Goal: Task Accomplishment & Management: Complete application form

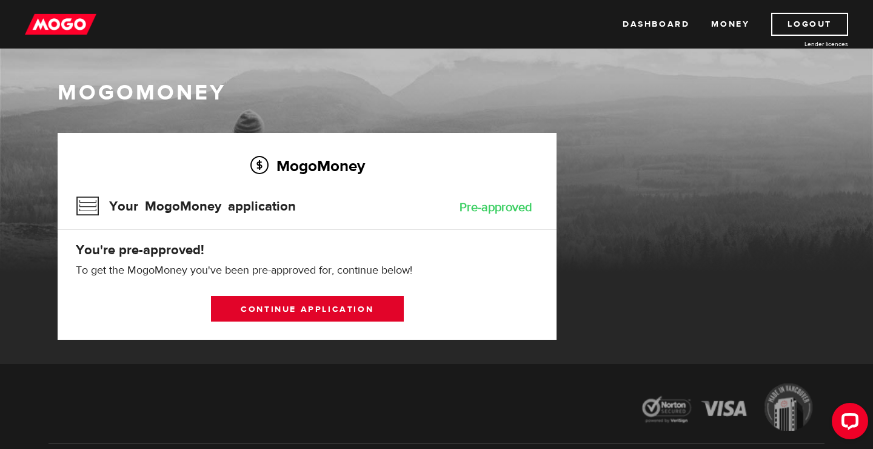
click at [304, 313] on link "Continue application" at bounding box center [307, 308] width 193 height 25
click at [361, 311] on link "Continue application" at bounding box center [307, 308] width 193 height 25
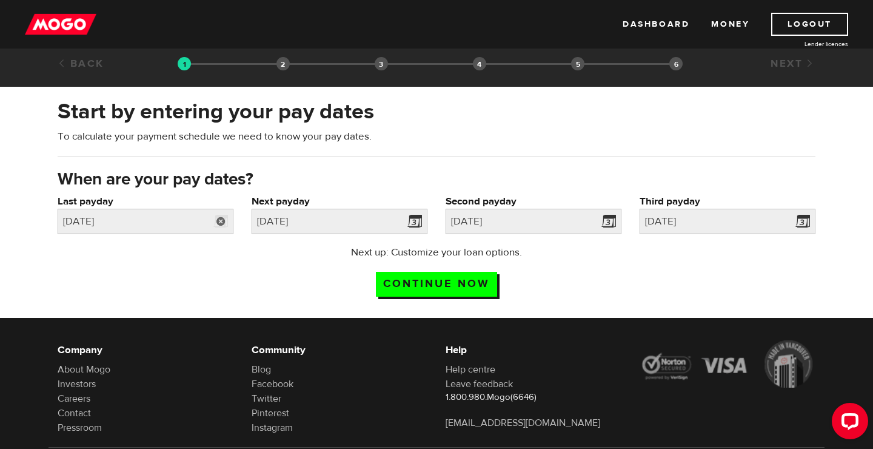
click at [212, 214] on link at bounding box center [221, 221] width 25 height 25
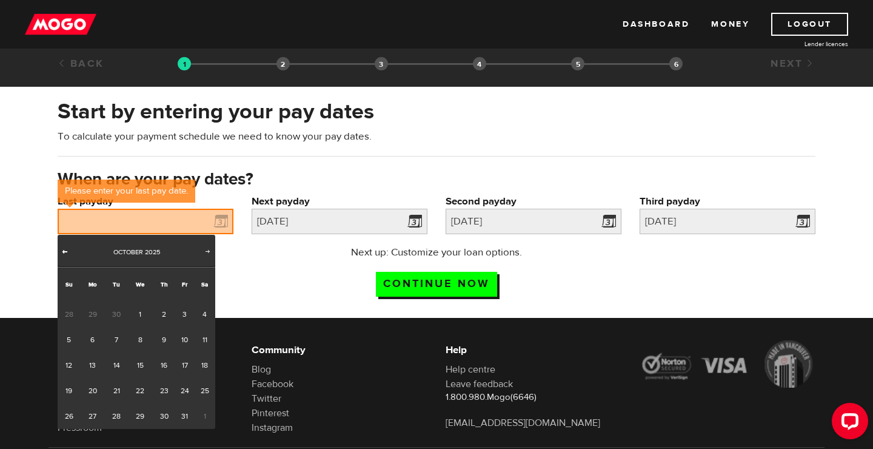
click at [64, 253] on span "Prev" at bounding box center [65, 251] width 10 height 10
click at [92, 412] on link "29" at bounding box center [92, 415] width 25 height 25
type input "2025/09/29"
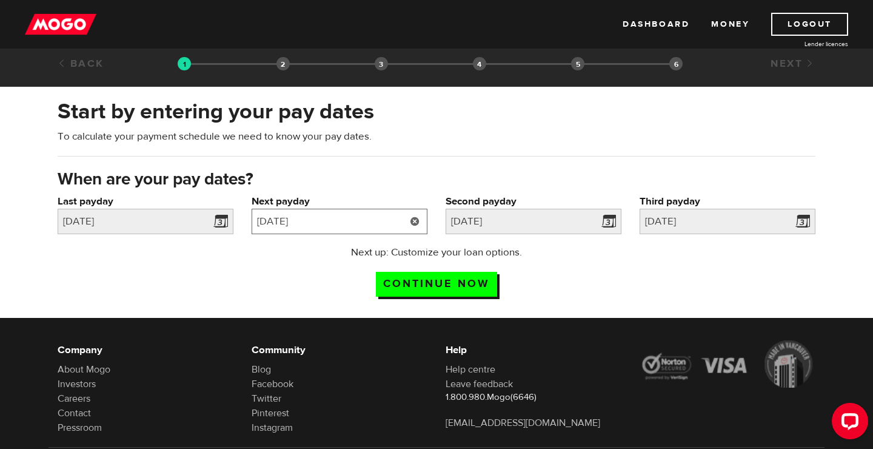
click at [348, 226] on input "2025/09/29" at bounding box center [340, 221] width 176 height 25
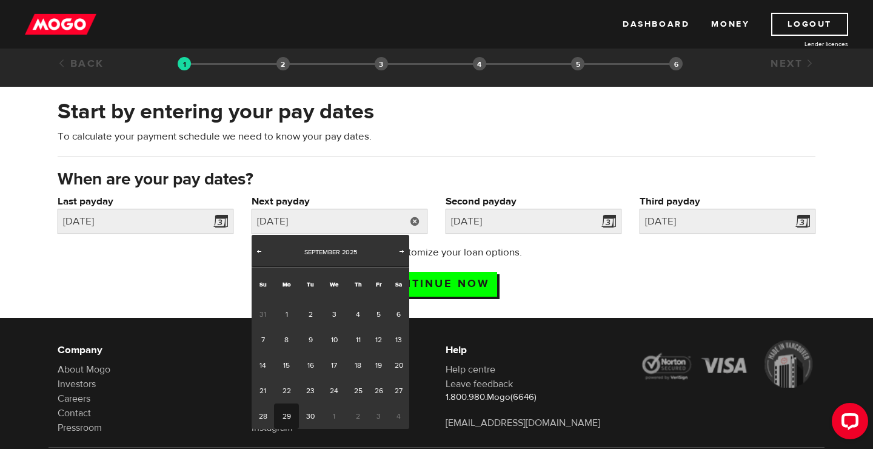
click at [395, 257] on div "Prev Next September 2025" at bounding box center [331, 251] width 158 height 32
click at [398, 254] on span "Next" at bounding box center [402, 251] width 10 height 10
click at [337, 365] on link "15" at bounding box center [334, 364] width 25 height 25
type input "[DATE]"
type input "2025/10/30"
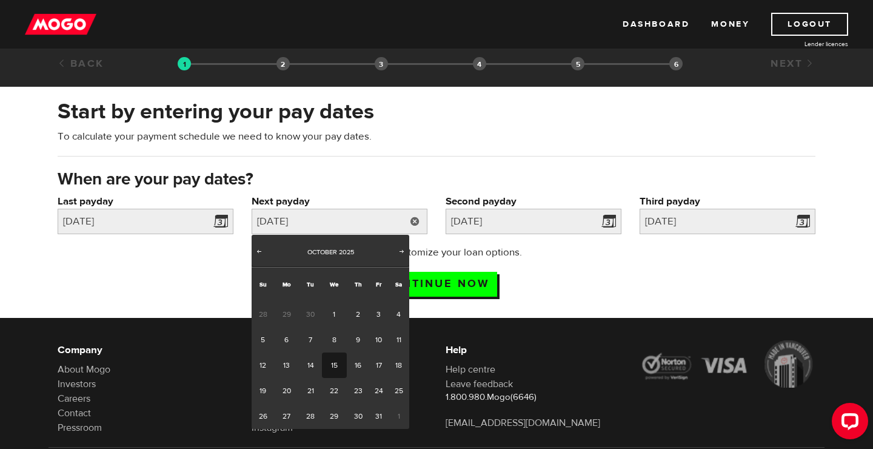
type input "2025/11/14"
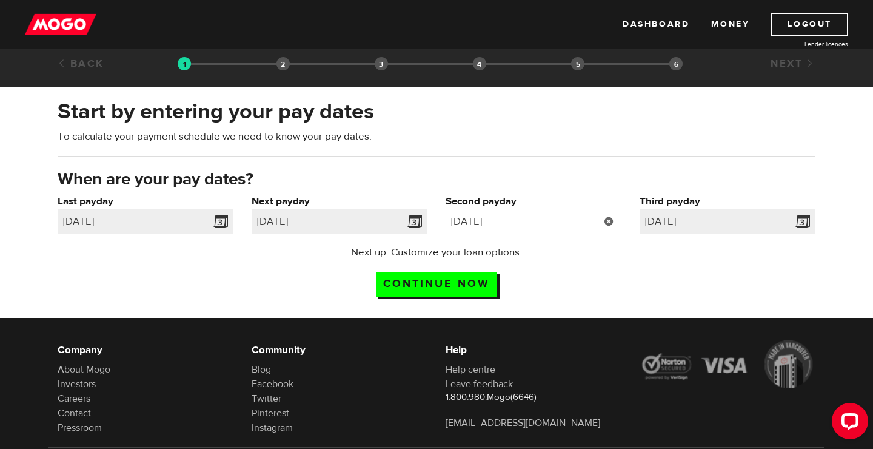
click at [548, 217] on input "2025/10/30" at bounding box center [534, 221] width 176 height 25
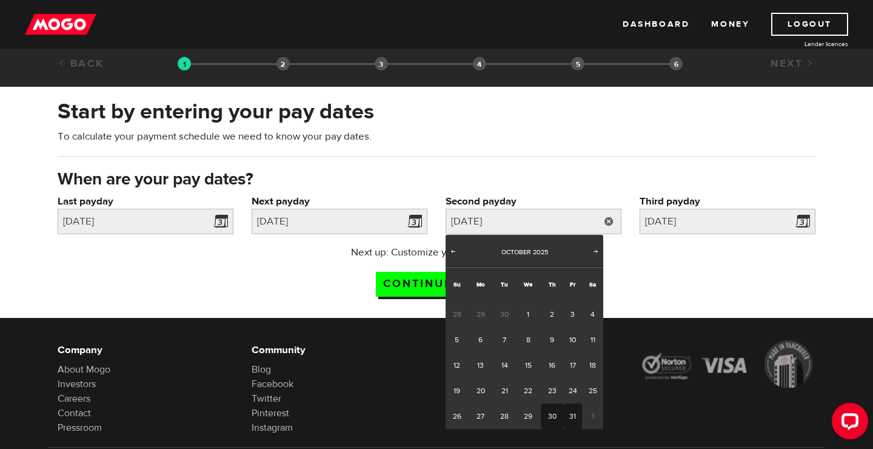
click at [569, 414] on link "31" at bounding box center [572, 415] width 19 height 25
type input "2025/10/31"
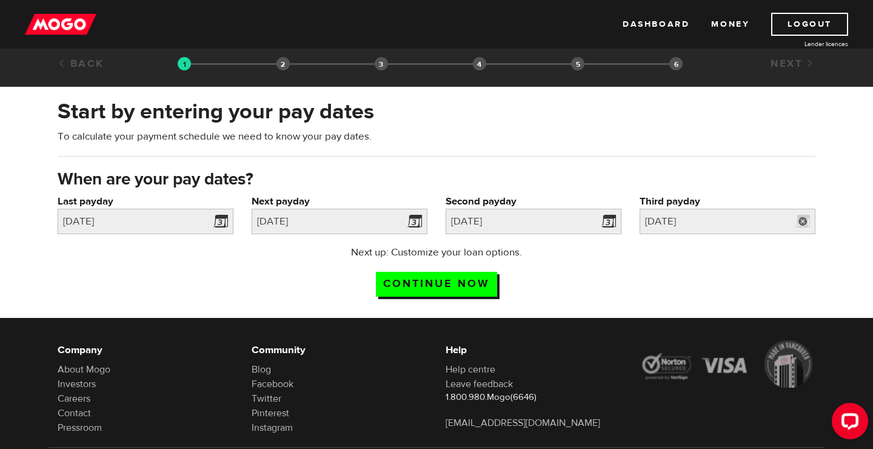
click at [799, 230] on link at bounding box center [803, 221] width 25 height 25
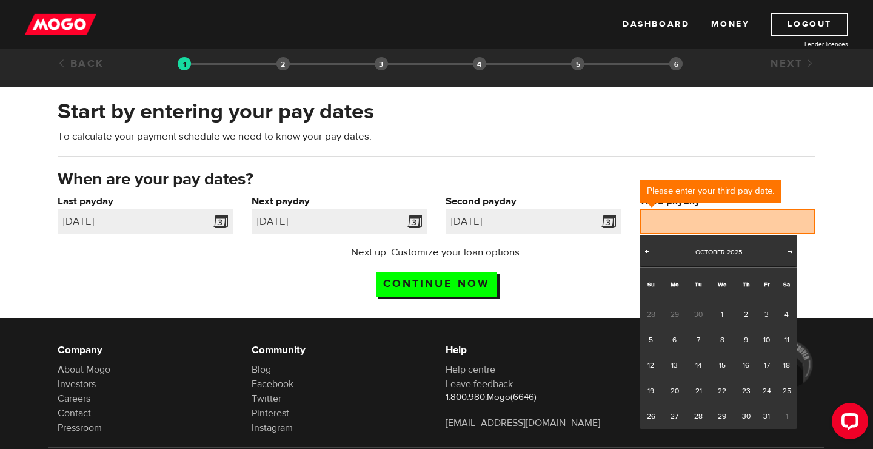
click at [789, 255] on span "Next" at bounding box center [790, 251] width 10 height 10
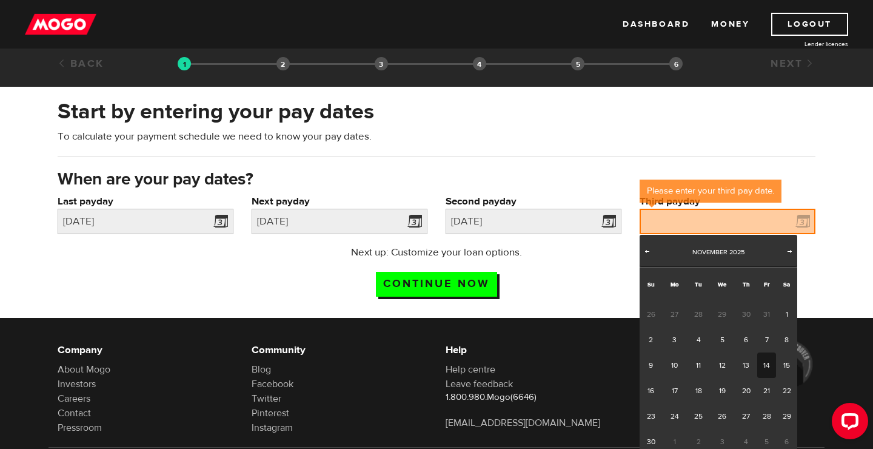
click at [768, 361] on link "14" at bounding box center [766, 364] width 19 height 25
type input "2025/11/14"
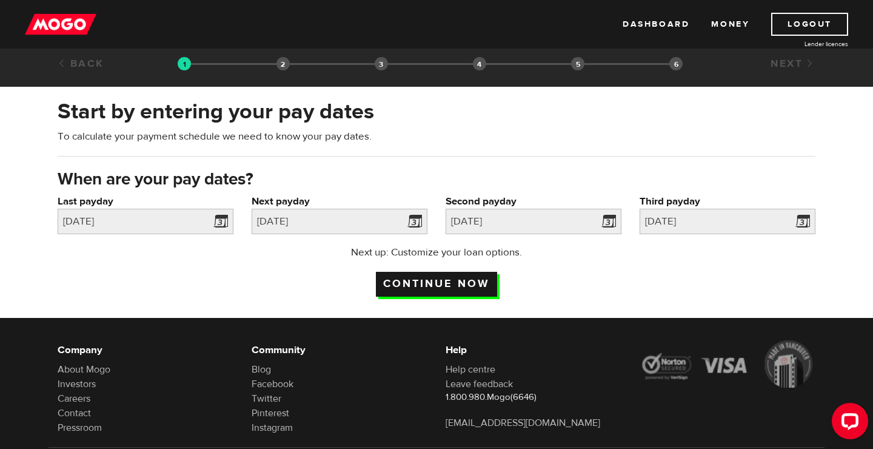
click at [461, 281] on input "Continue now" at bounding box center [436, 284] width 121 height 25
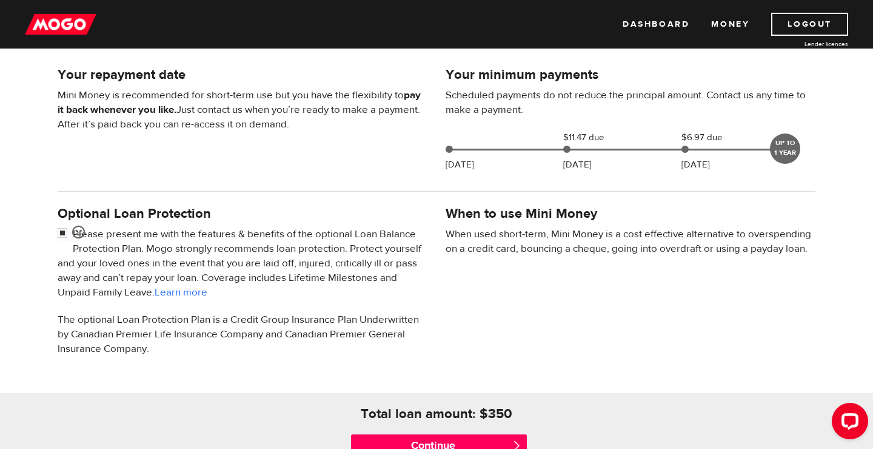
scroll to position [313, 0]
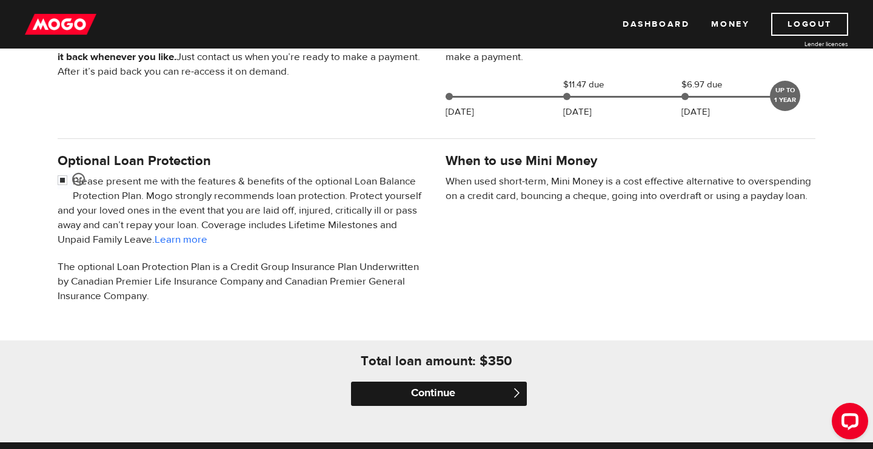
click at [452, 391] on input "Continue" at bounding box center [439, 393] width 176 height 24
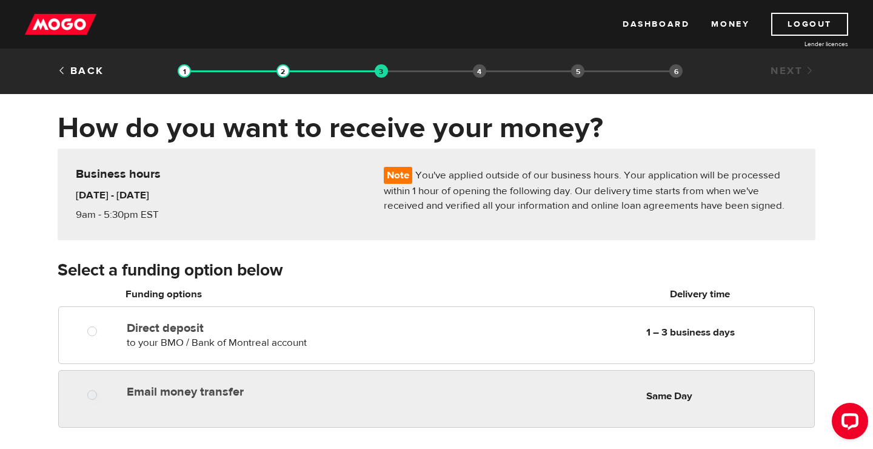
radio input "true"
click at [411, 383] on div "Email money transfer Delivery in Same Day Same Day" at bounding box center [468, 392] width 693 height 24
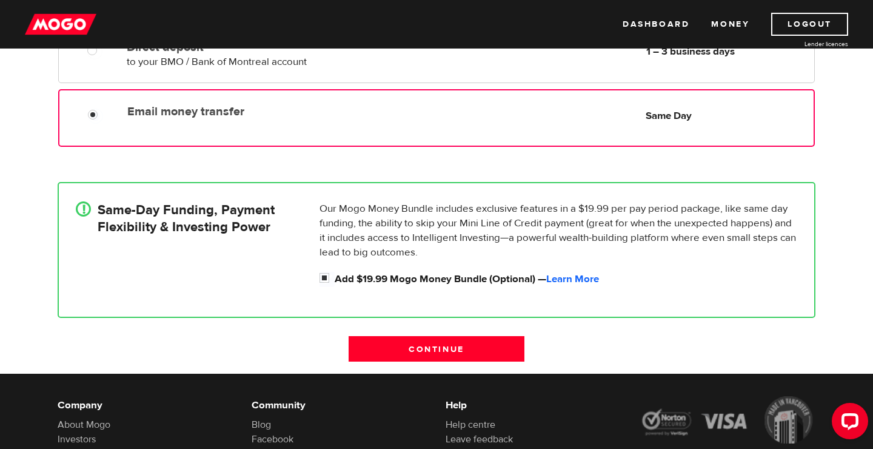
scroll to position [284, 0]
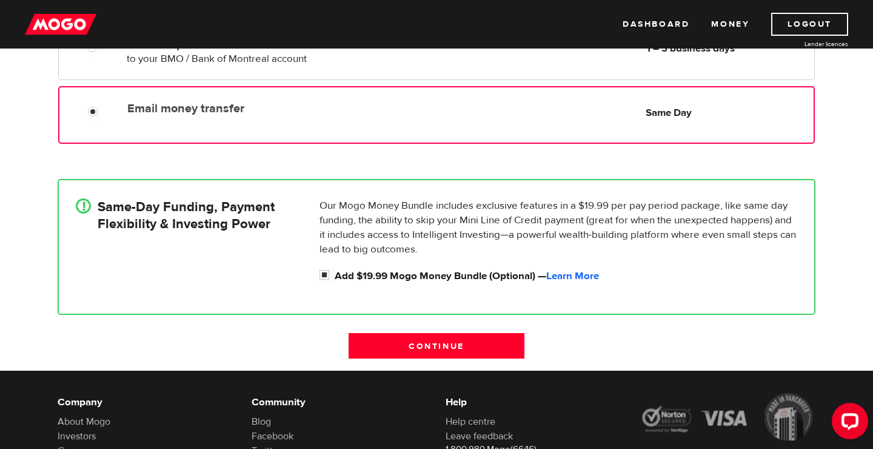
click at [421, 200] on p "Our Mogo Money Bundle includes exclusive features in a $19.99 per pay period pa…" at bounding box center [559, 227] width 478 height 58
click at [427, 351] on input "Continue" at bounding box center [437, 345] width 176 height 25
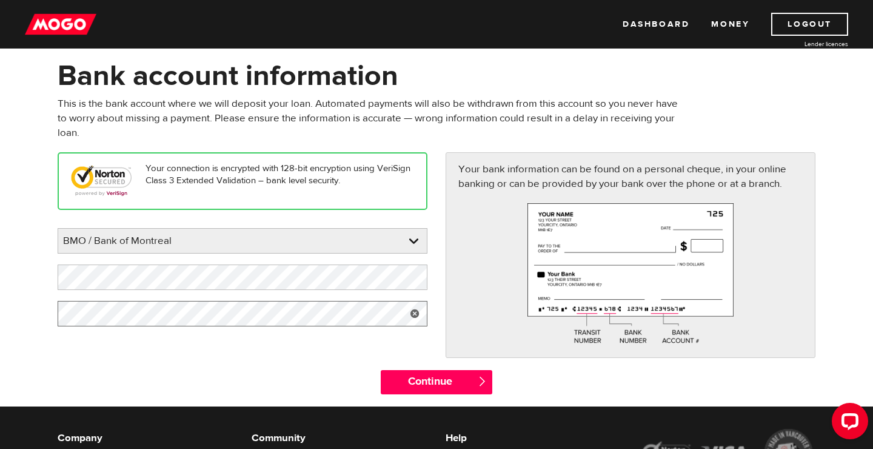
scroll to position [50, 0]
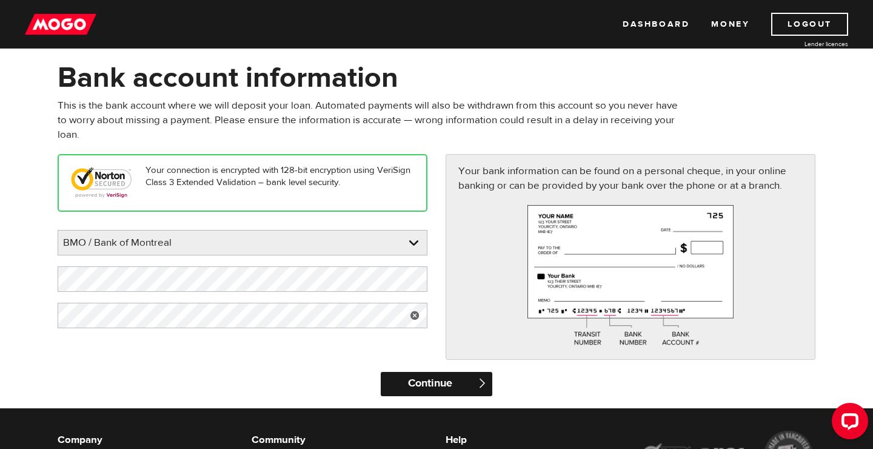
click at [412, 375] on input "Continue" at bounding box center [436, 384] width 111 height 24
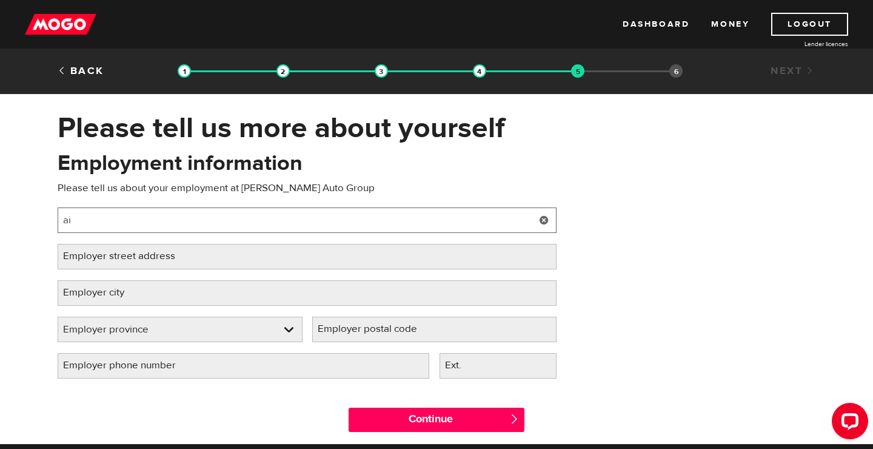
type input "a"
type input "Assitant Parts Manager"
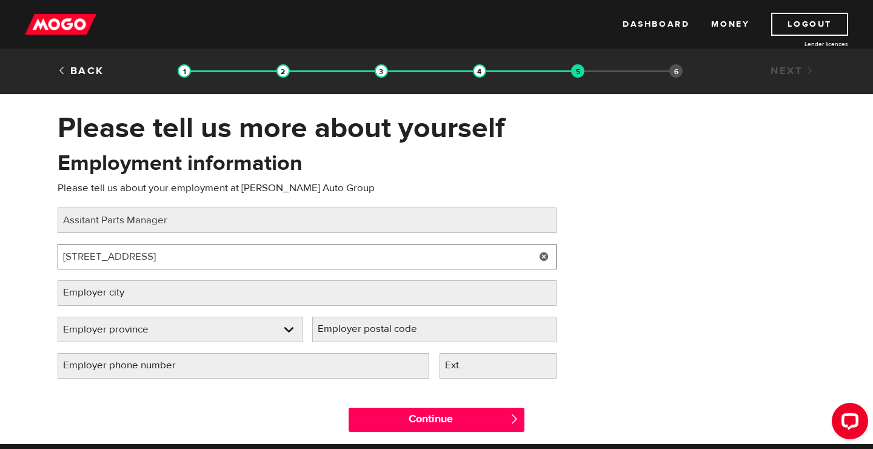
click at [289, 265] on input "7080 Dufferin St" at bounding box center [307, 256] width 499 height 25
type input "7080 Dufferin Street"
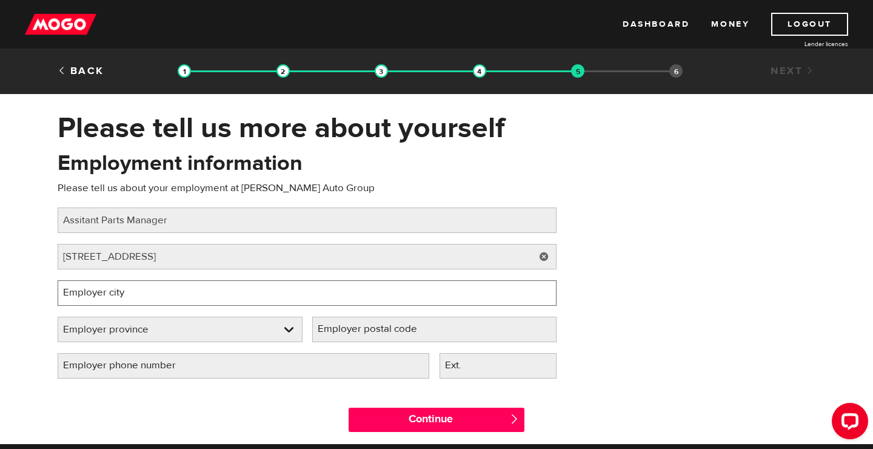
click at [258, 301] on input "Employer city" at bounding box center [307, 292] width 499 height 25
type input "Concord"
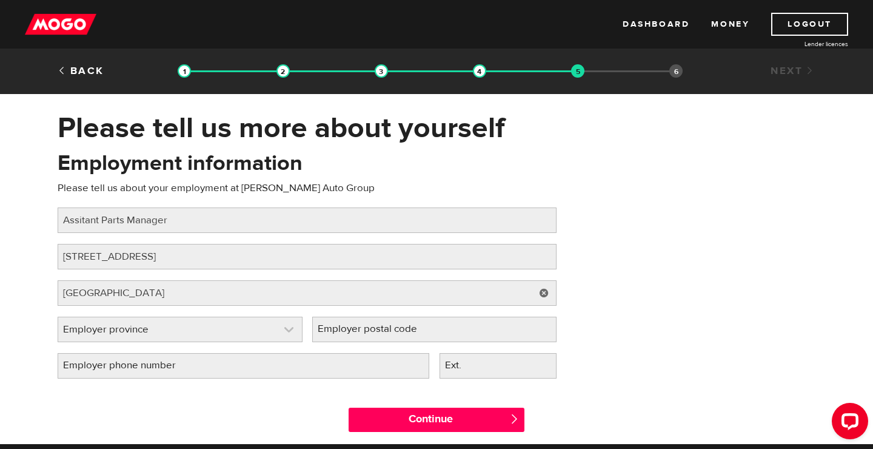
click at [250, 327] on link at bounding box center [180, 329] width 244 height 24
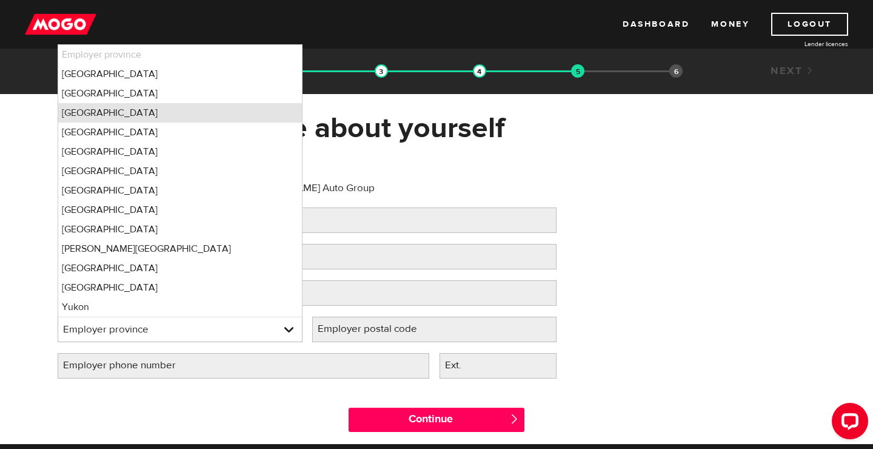
click at [258, 110] on li "Ontario" at bounding box center [180, 112] width 244 height 19
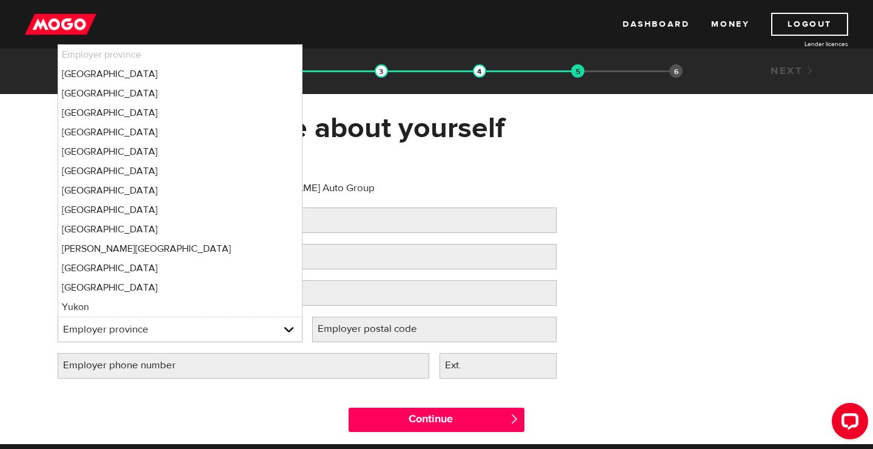
select select "ON"
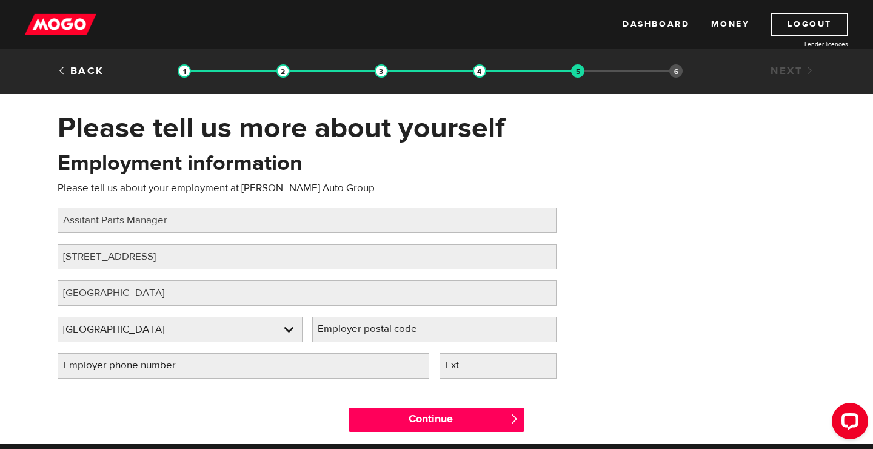
click at [423, 331] on label "Employer postal code" at bounding box center [377, 329] width 130 height 25
click at [423, 331] on input "Employer postal code" at bounding box center [434, 329] width 245 height 25
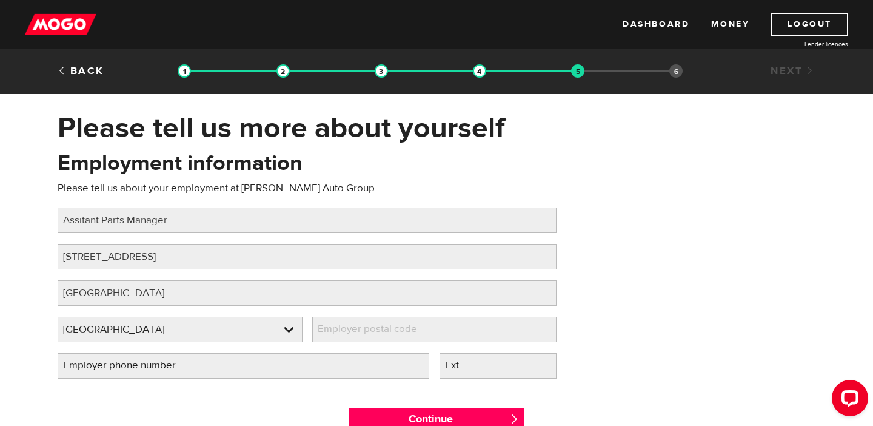
click at [381, 335] on label "Employer postal code" at bounding box center [377, 329] width 130 height 25
click at [381, 335] on input "Employer postal code" at bounding box center [434, 329] width 245 height 25
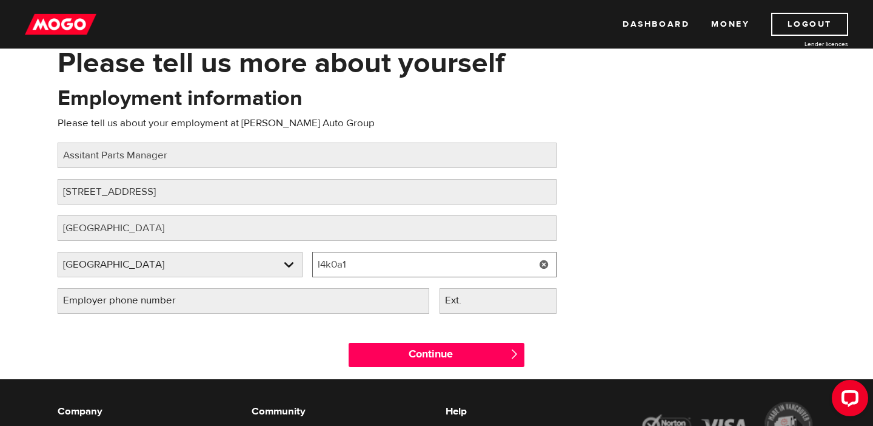
scroll to position [86, 0]
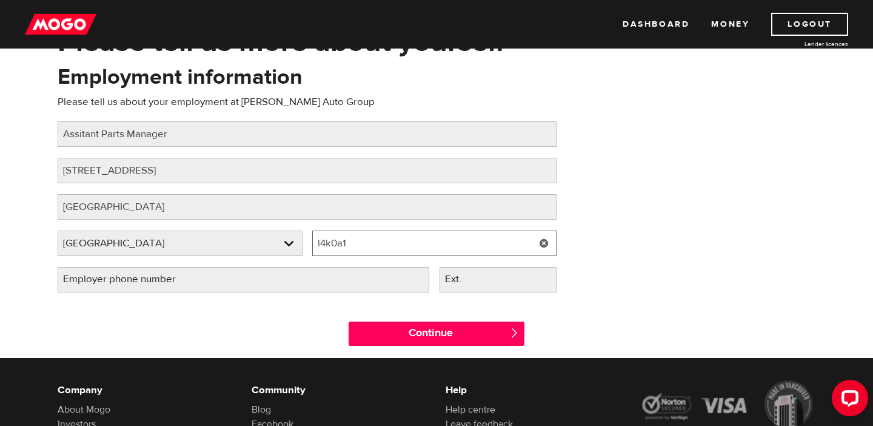
type input "l4k0a1"
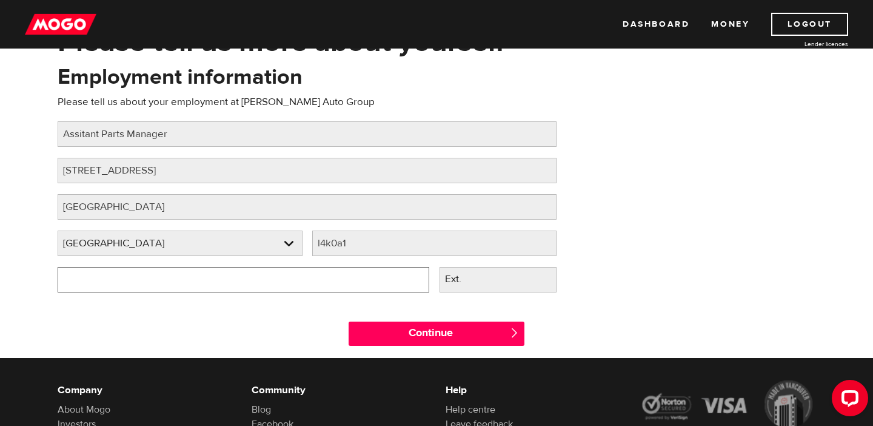
click at [67, 283] on input "Employer phone number" at bounding box center [244, 279] width 372 height 25
type input "(905) 761-5133"
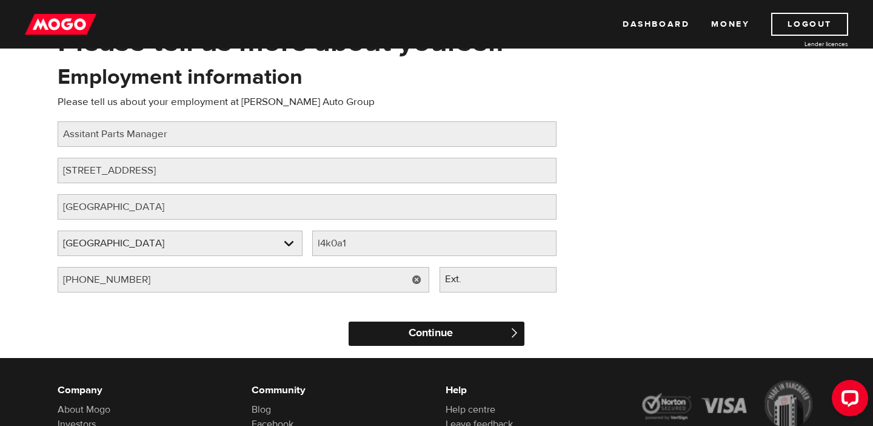
click at [367, 331] on input "Continue" at bounding box center [437, 333] width 176 height 24
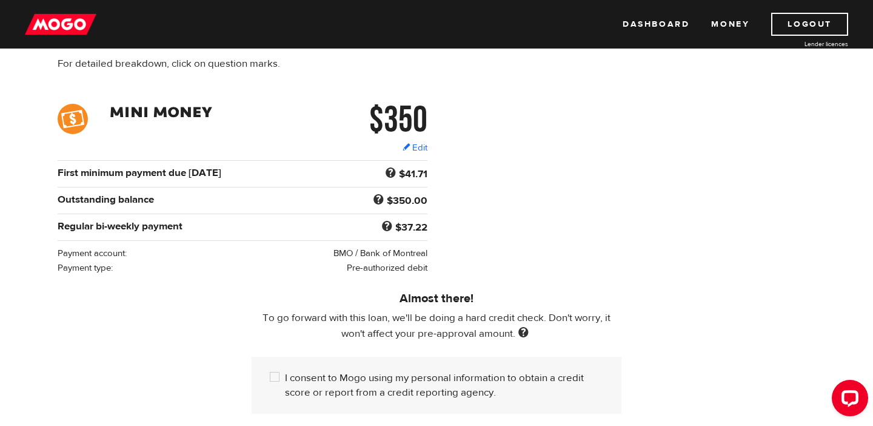
scroll to position [209, 0]
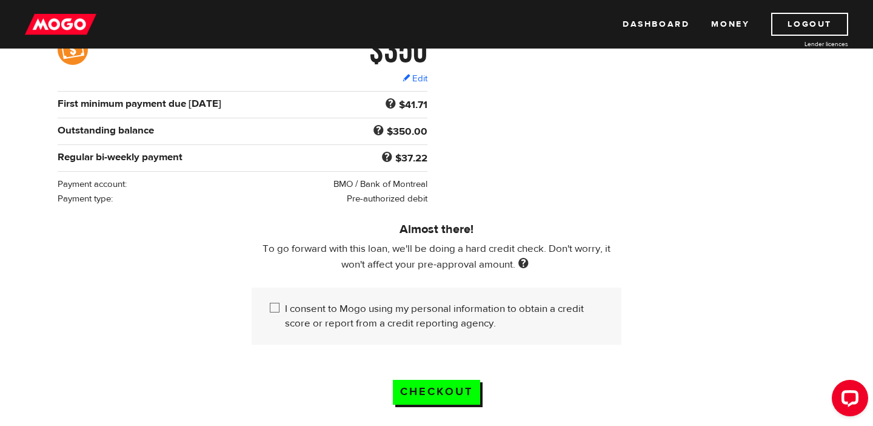
click at [318, 321] on label "I consent to Mogo using my personal information to obtain a credit score or rep…" at bounding box center [444, 315] width 318 height 29
click at [285, 317] on input "I consent to Mogo using my personal information to obtain a credit score or rep…" at bounding box center [277, 308] width 15 height 15
checkbox input "true"
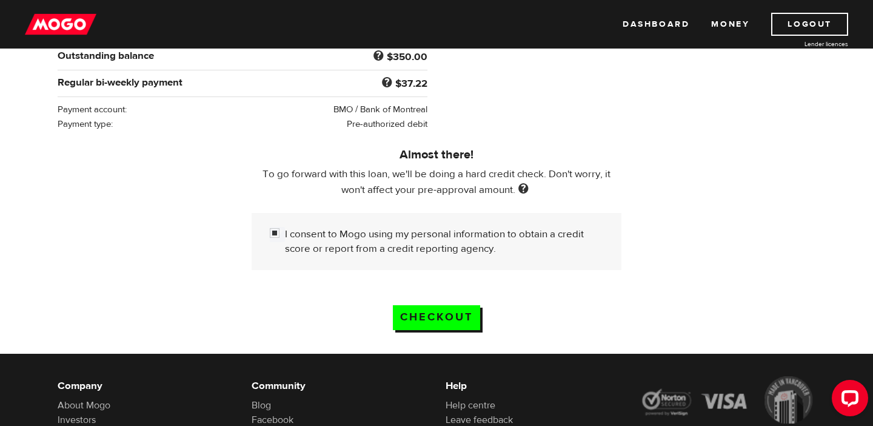
scroll to position [283, 0]
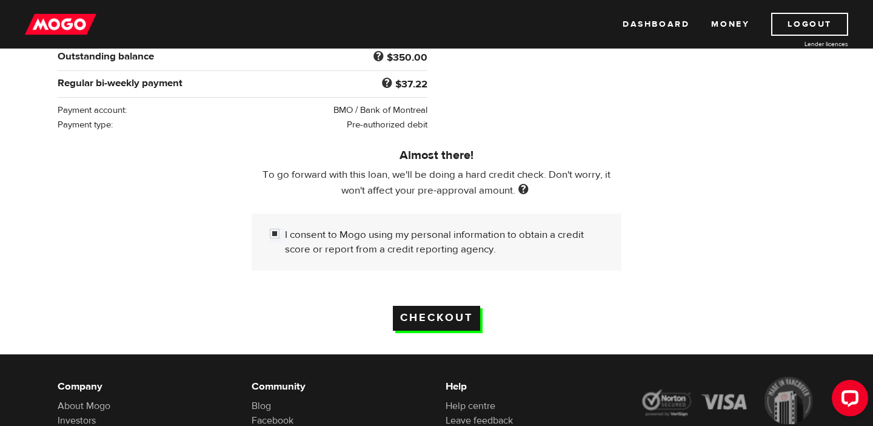
click at [430, 324] on input "Checkout" at bounding box center [436, 318] width 87 height 25
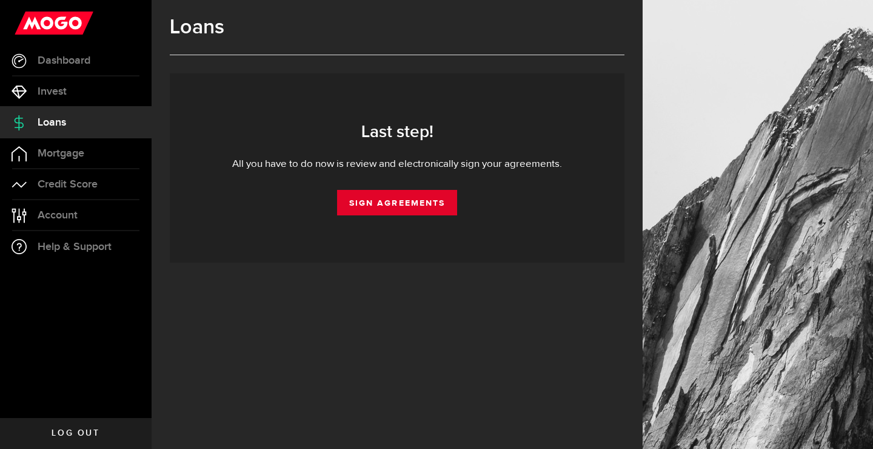
click at [417, 199] on link "Sign Agreements" at bounding box center [397, 202] width 120 height 25
